Goal: Task Accomplishment & Management: Use online tool/utility

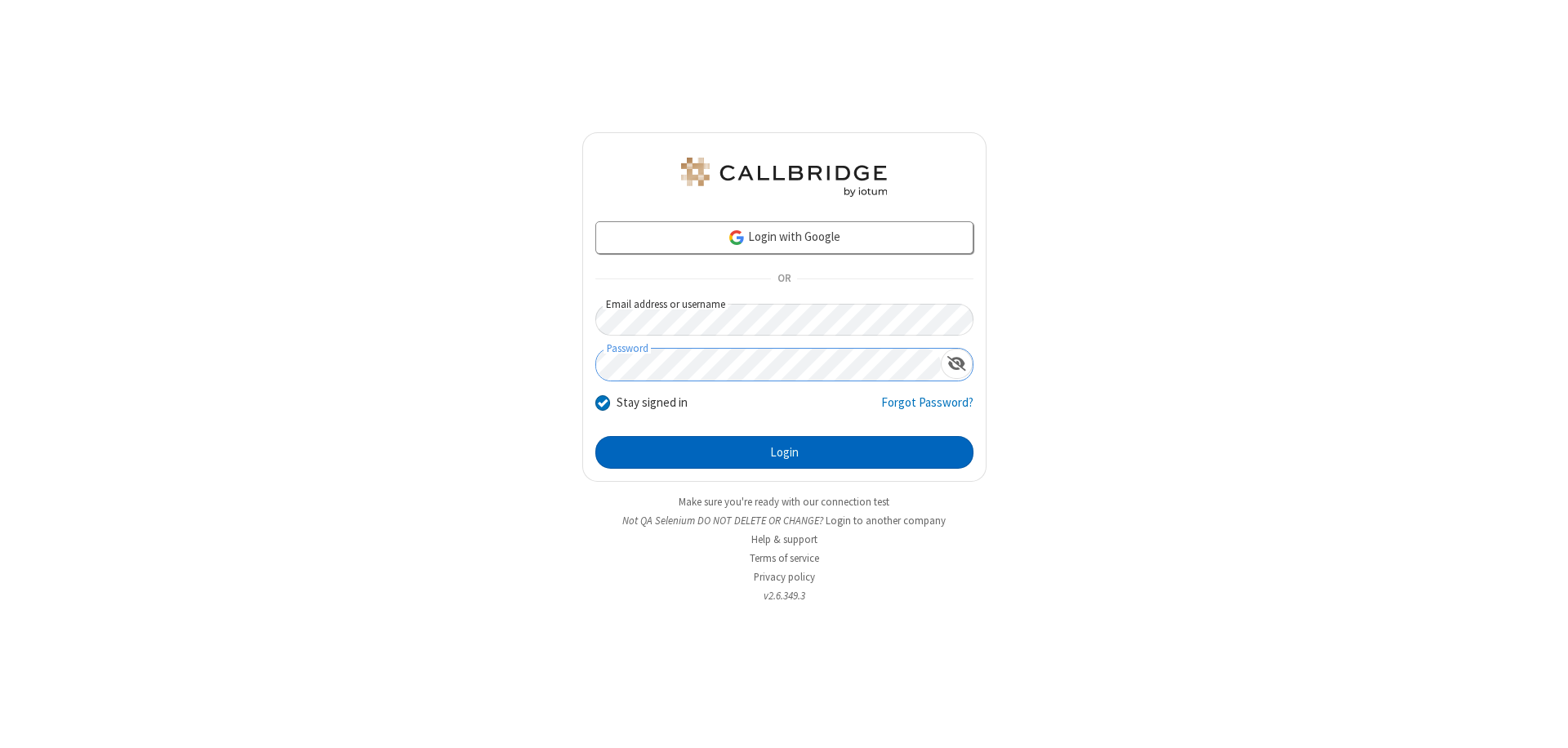
click at [784, 452] on button "Login" at bounding box center [784, 452] width 378 height 33
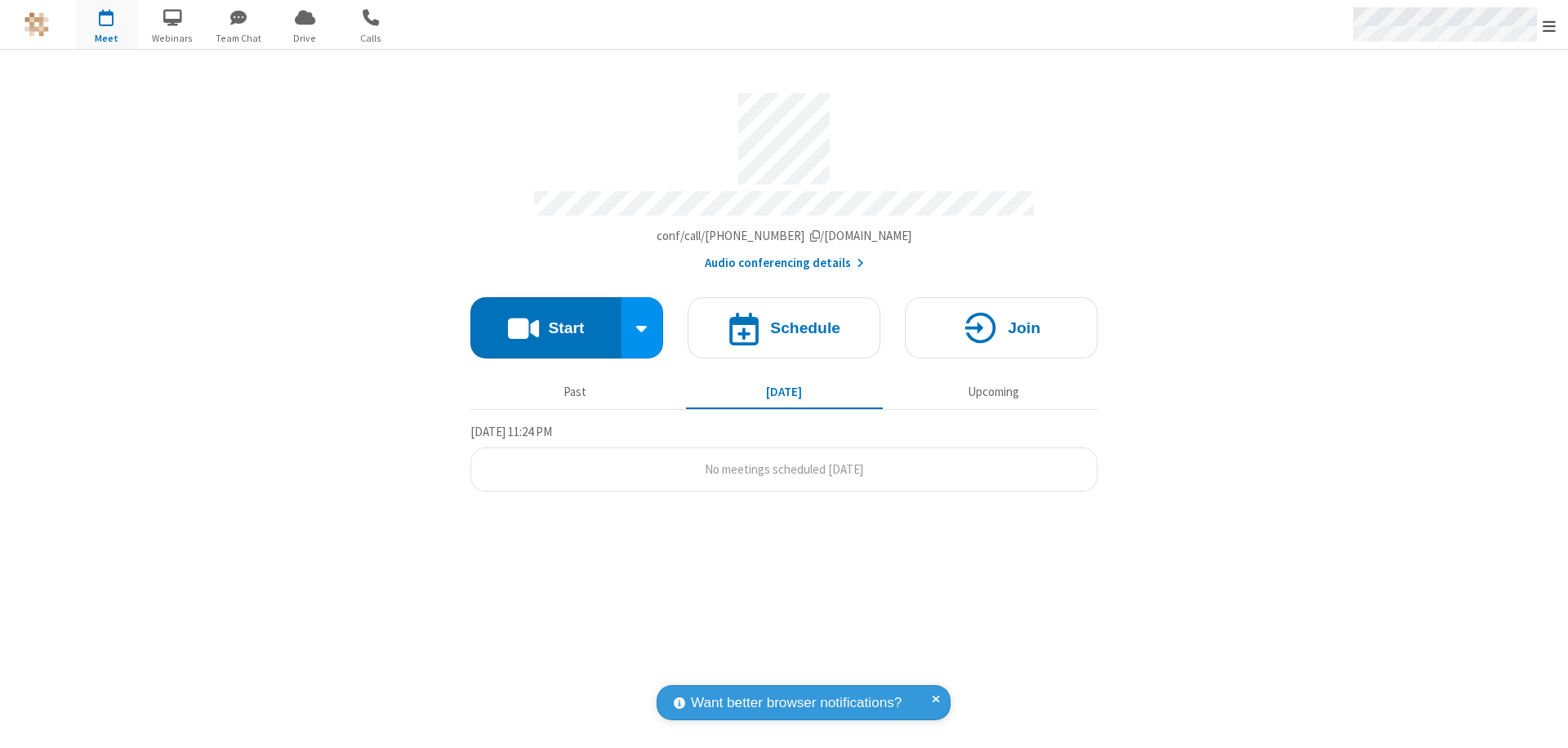
click at [1549, 26] on span "Open menu" at bounding box center [1549, 26] width 13 height 16
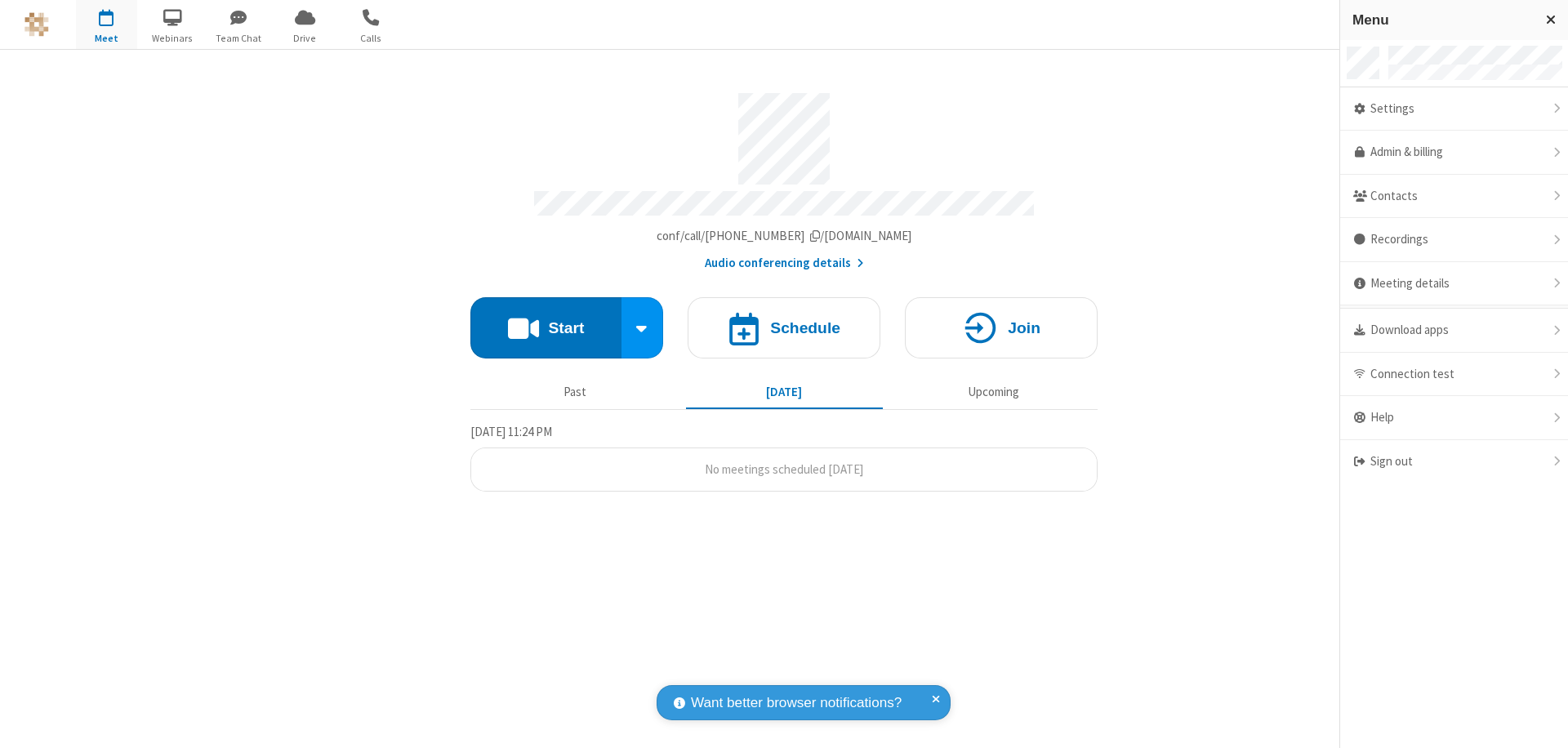
click at [305, 37] on span "Drive" at bounding box center [305, 38] width 61 height 15
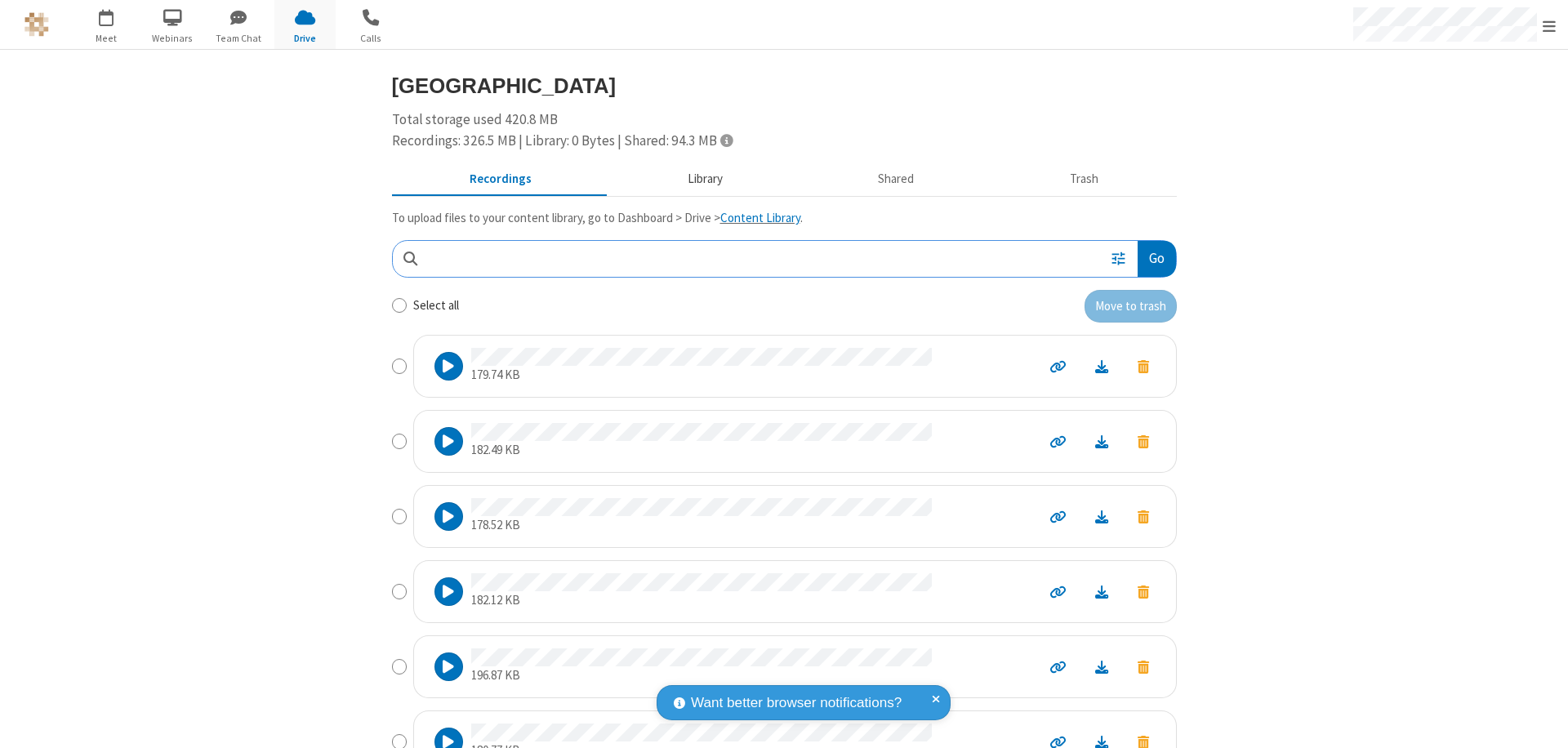
click at [696, 179] on button "Library" at bounding box center [704, 180] width 191 height 31
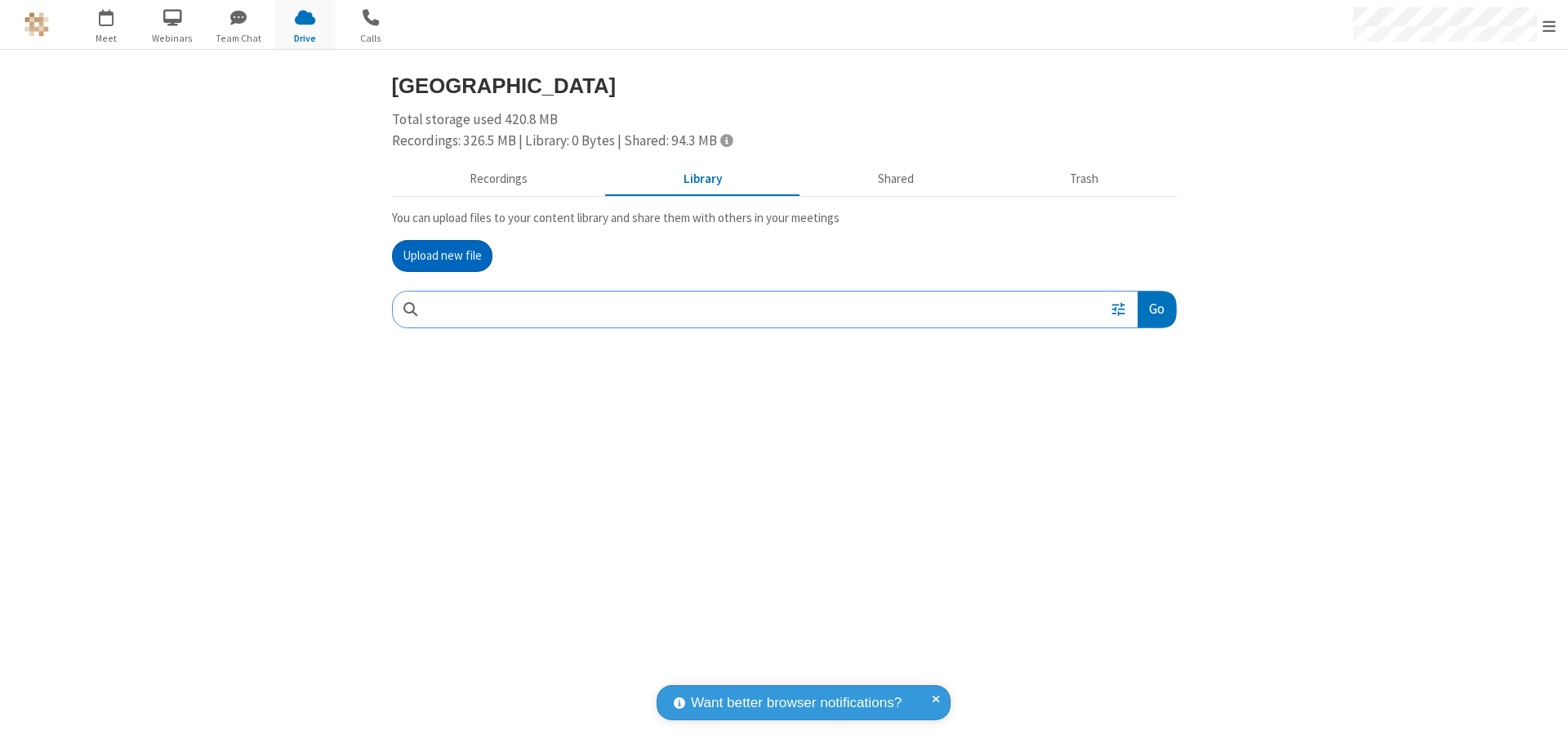
click at [442, 255] on button "Upload new file" at bounding box center [442, 256] width 100 height 33
